Goal: Navigation & Orientation: Find specific page/section

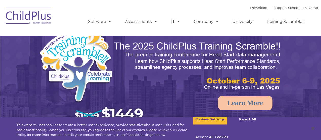
select select "MEDIUM"
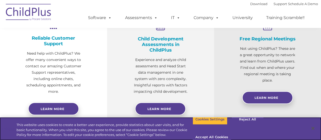
scroll to position [208, 0]
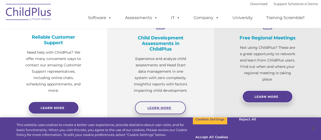
click at [170, 104] on link "Learn More" at bounding box center [160, 107] width 51 height 13
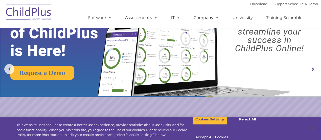
scroll to position [0, 0]
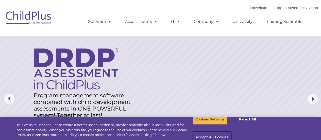
click at [231, 132] on button "Accept All Cookies" at bounding box center [212, 137] width 38 height 11
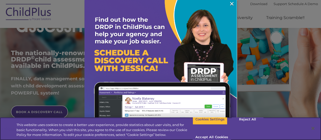
scroll to position [84, 0]
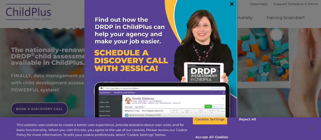
click at [229, 3] on link "×" at bounding box center [232, 3] width 6 height 5
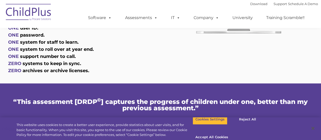
scroll to position [337, 0]
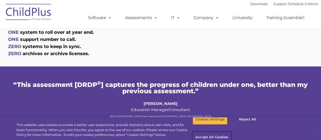
click at [231, 132] on button "Accept All Cookies" at bounding box center [212, 137] width 38 height 11
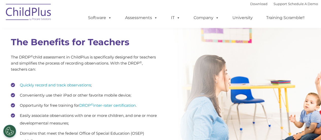
scroll to position [0, 0]
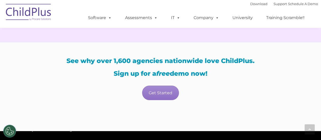
scroll to position [897, 0]
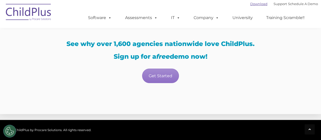
click at [253, 3] on link "Download" at bounding box center [258, 4] width 17 height 4
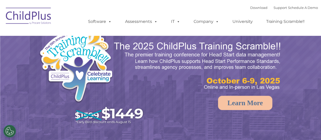
select select "MEDIUM"
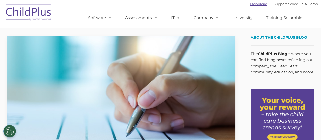
click at [255, 4] on link "Download" at bounding box center [258, 4] width 17 height 4
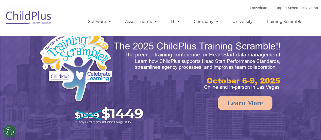
select select "MEDIUM"
